Goal: Find specific page/section: Find specific page/section

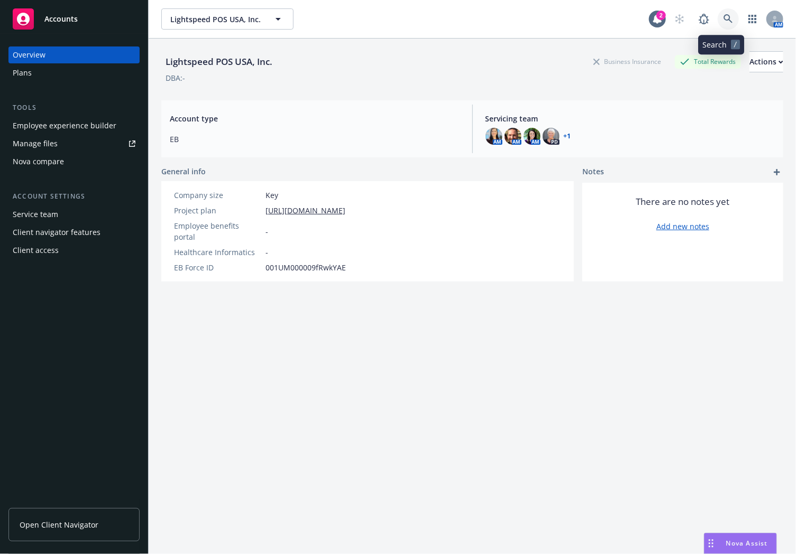
click at [723, 16] on icon at bounding box center [728, 19] width 10 height 10
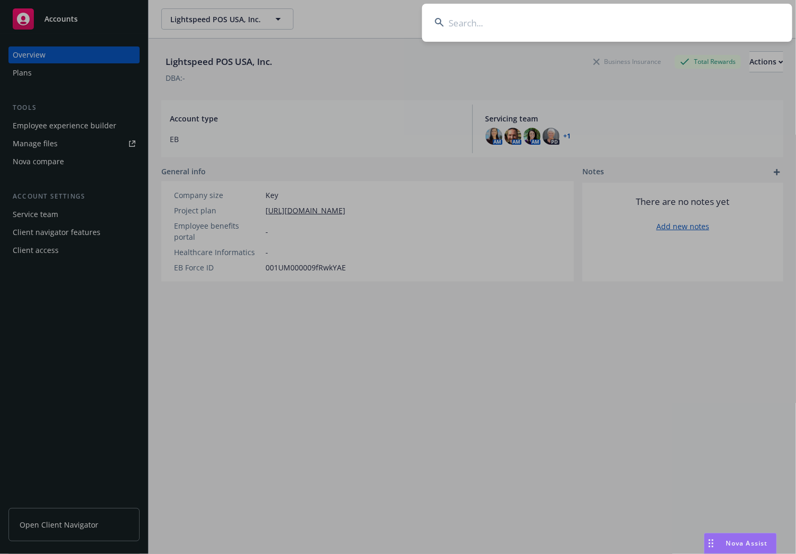
click at [483, 14] on input at bounding box center [607, 23] width 370 height 38
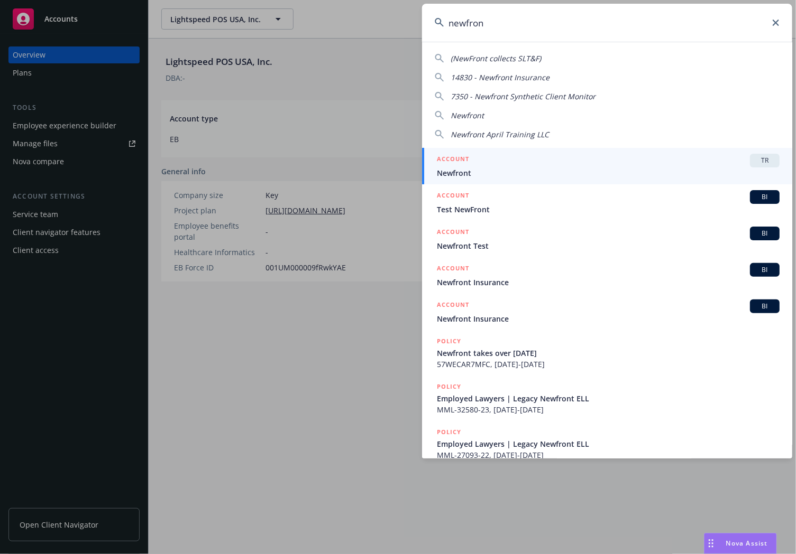
type input "newfron"
click at [528, 159] on div "ACCOUNT TR" at bounding box center [608, 161] width 343 height 14
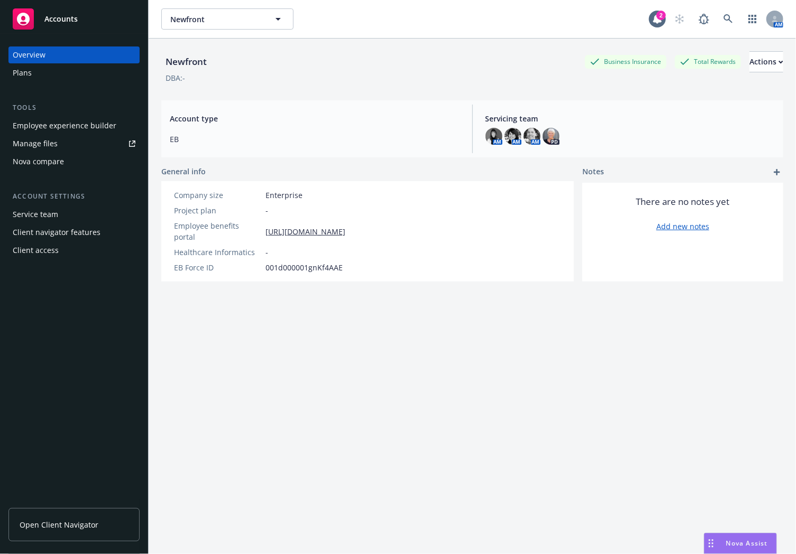
click at [58, 121] on div "Employee experience builder" at bounding box center [65, 125] width 104 height 17
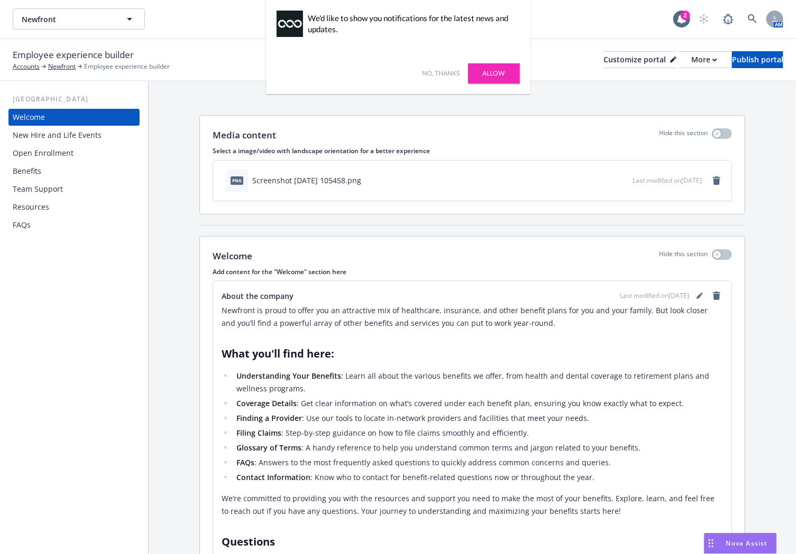
click at [39, 170] on div "Benefits" at bounding box center [27, 171] width 29 height 17
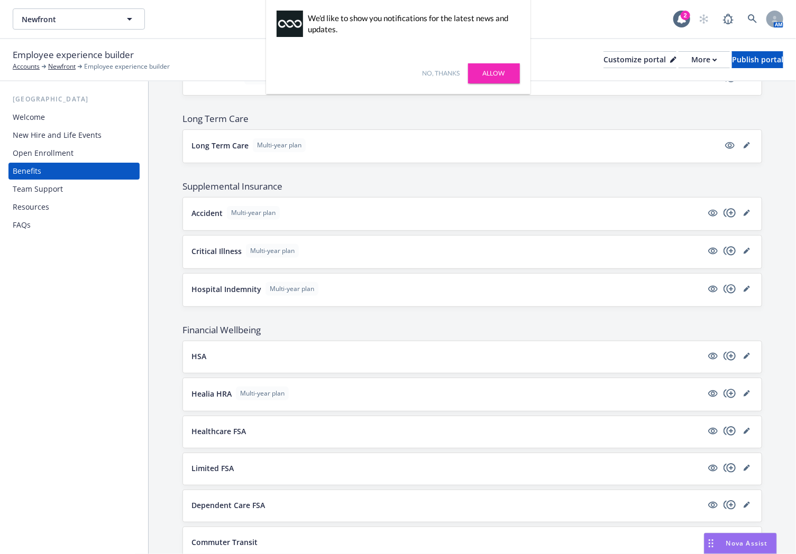
scroll to position [1057, 0]
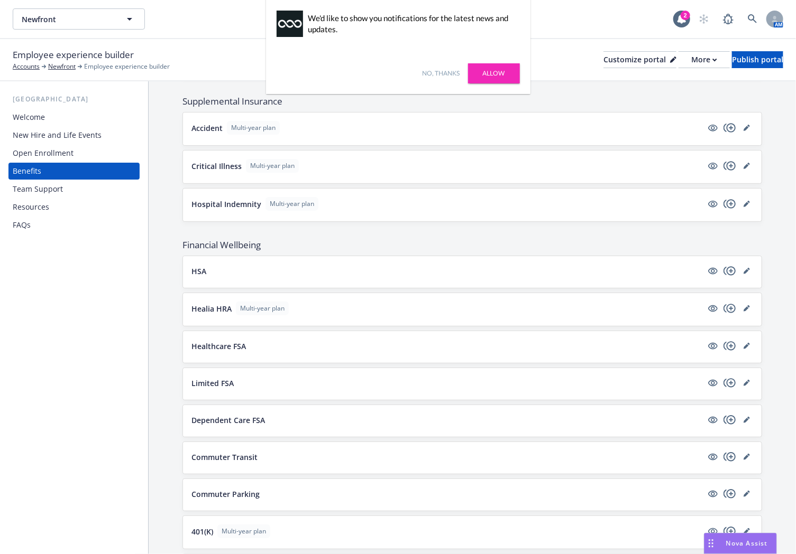
click at [40, 208] on div "Resources" at bounding box center [31, 207] width 36 height 17
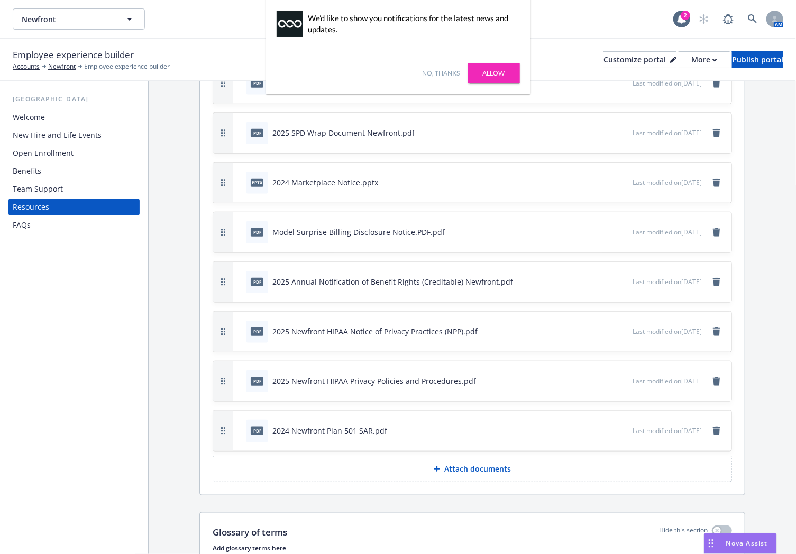
scroll to position [480, 0]
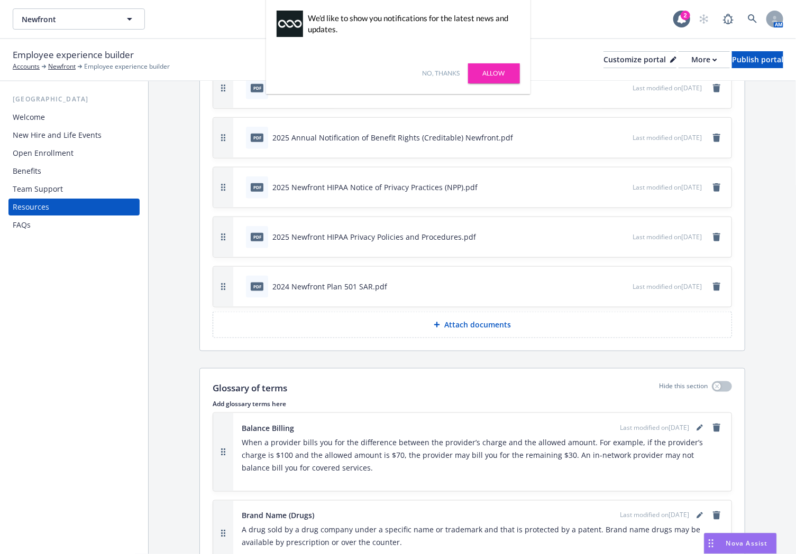
click at [60, 191] on div "Team Support" at bounding box center [38, 189] width 50 height 17
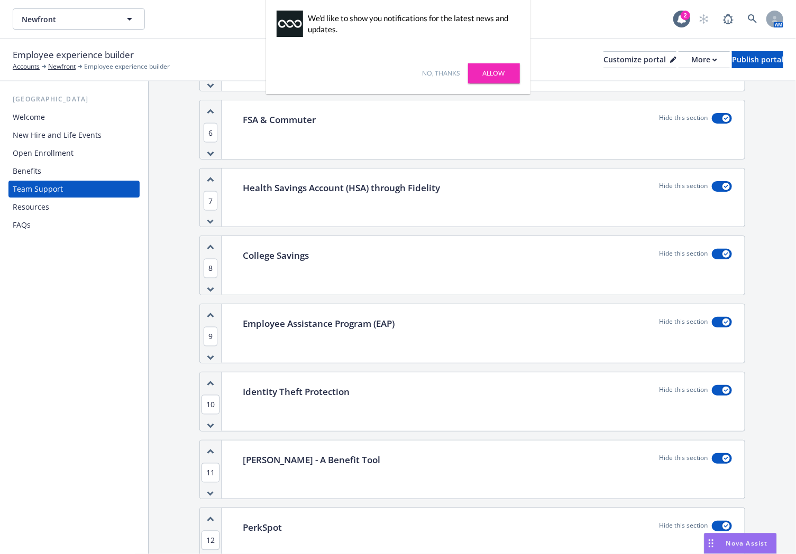
scroll to position [666, 0]
